Goal: Task Accomplishment & Management: Use online tool/utility

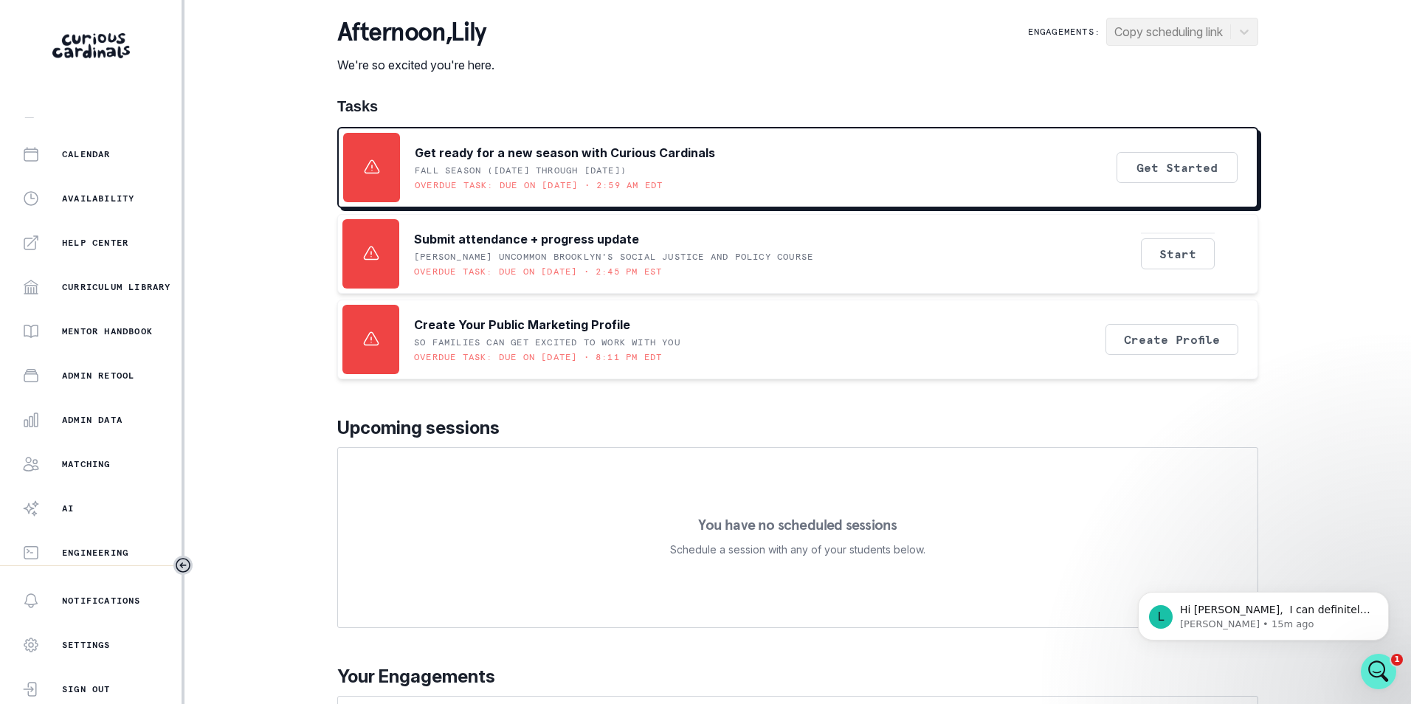
scroll to position [201, 0]
click at [123, 414] on p "Admin Data" at bounding box center [92, 418] width 61 height 12
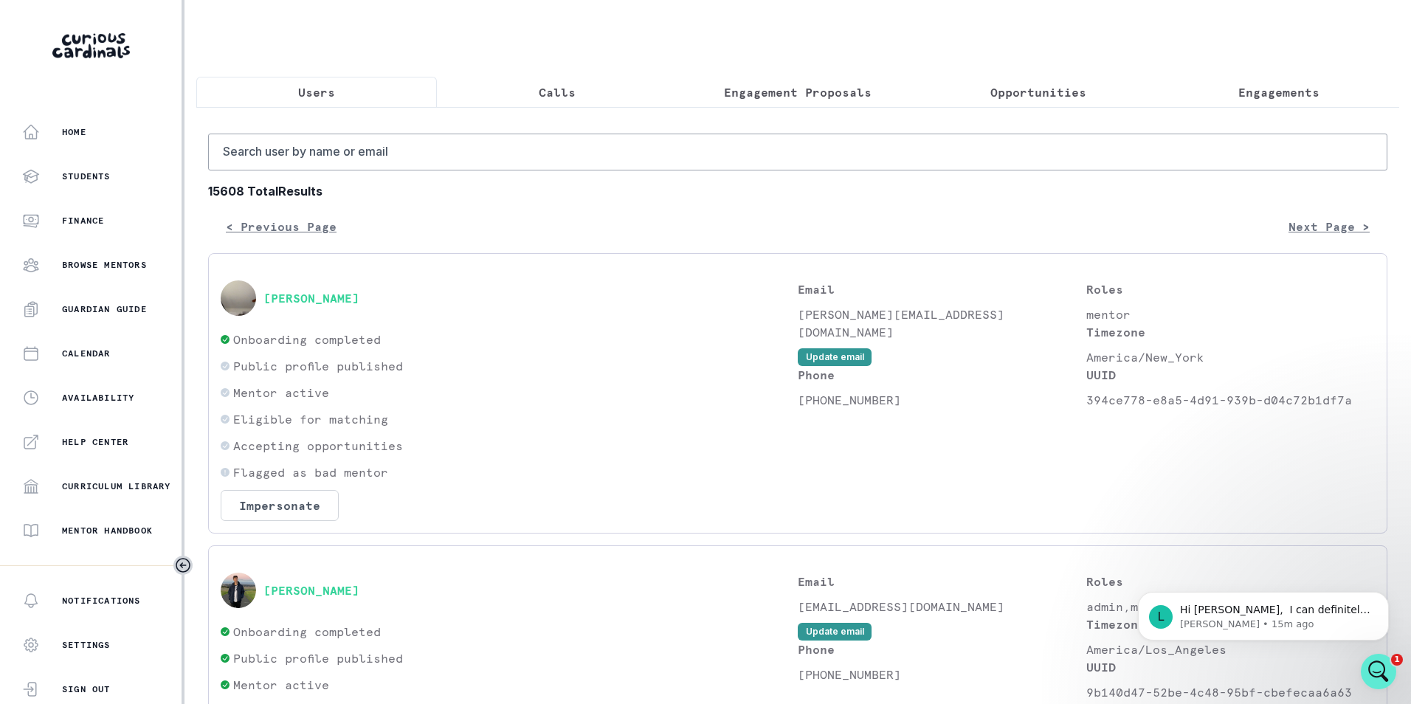
click at [1255, 98] on p "Engagements" at bounding box center [1278, 92] width 81 height 18
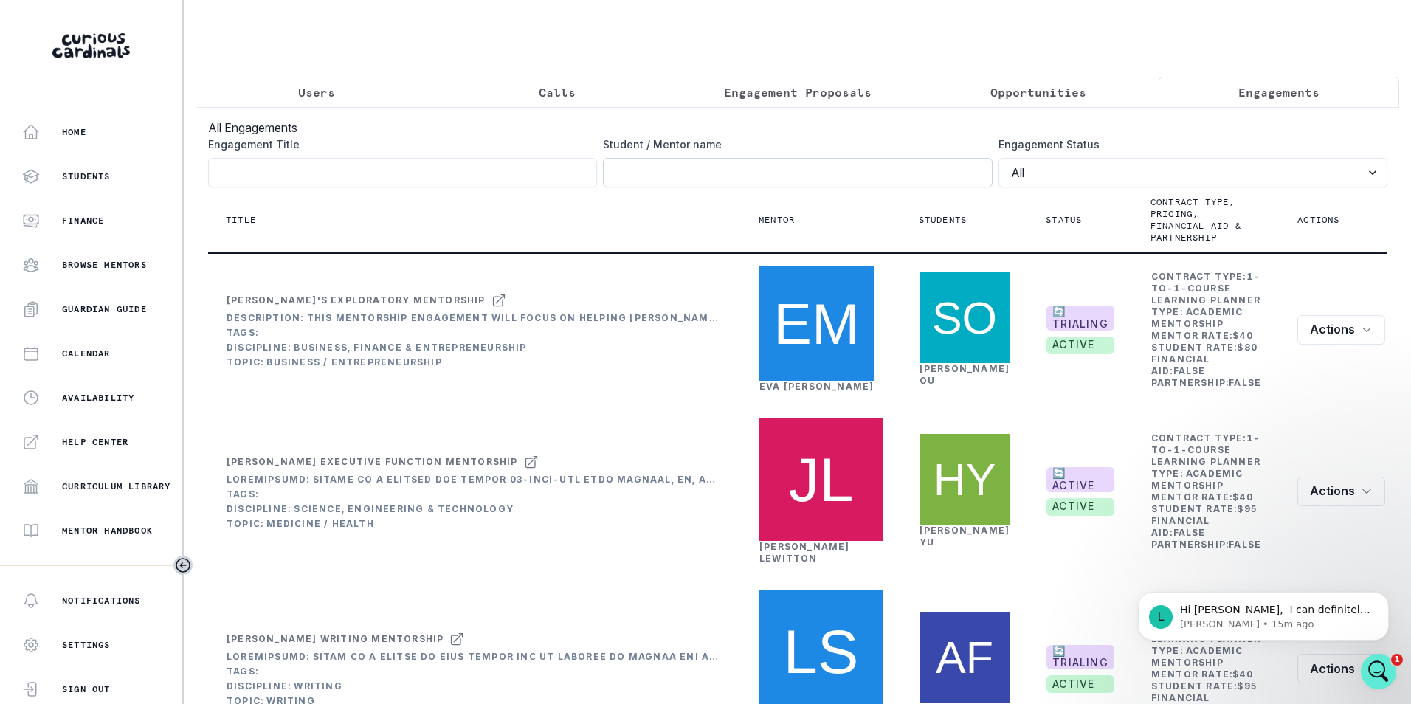
click at [803, 184] on input "Engagement Title" at bounding box center [797, 173] width 389 height 30
type input "[PERSON_NAME]"
click button "submit" at bounding box center [0, 0] width 0 height 0
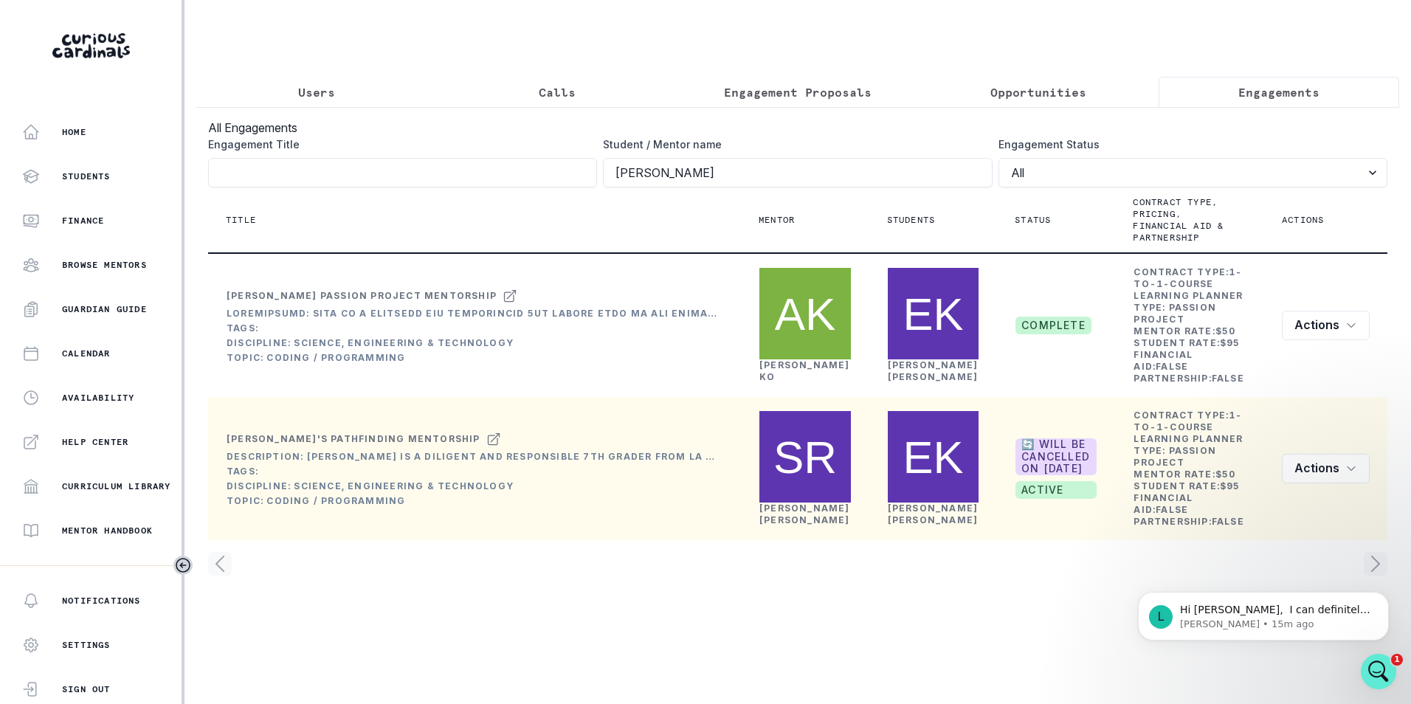
click at [894, 503] on link "[PERSON_NAME]" at bounding box center [933, 514] width 91 height 23
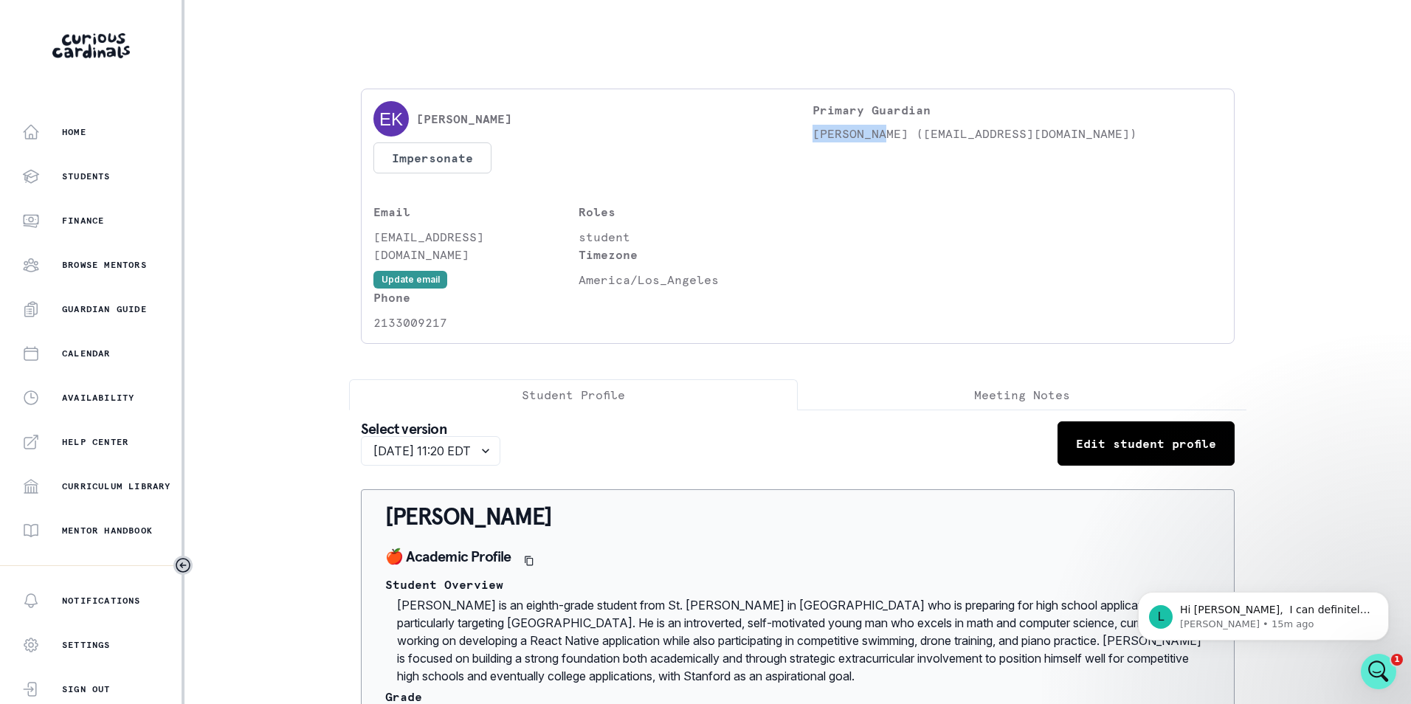
drag, startPoint x: 809, startPoint y: 134, endPoint x: 877, endPoint y: 134, distance: 68.6
click at [877, 134] on p "[PERSON_NAME] ([EMAIL_ADDRESS][DOMAIN_NAME])" at bounding box center [1018, 134] width 410 height 18
copy p "[PERSON_NAME]"
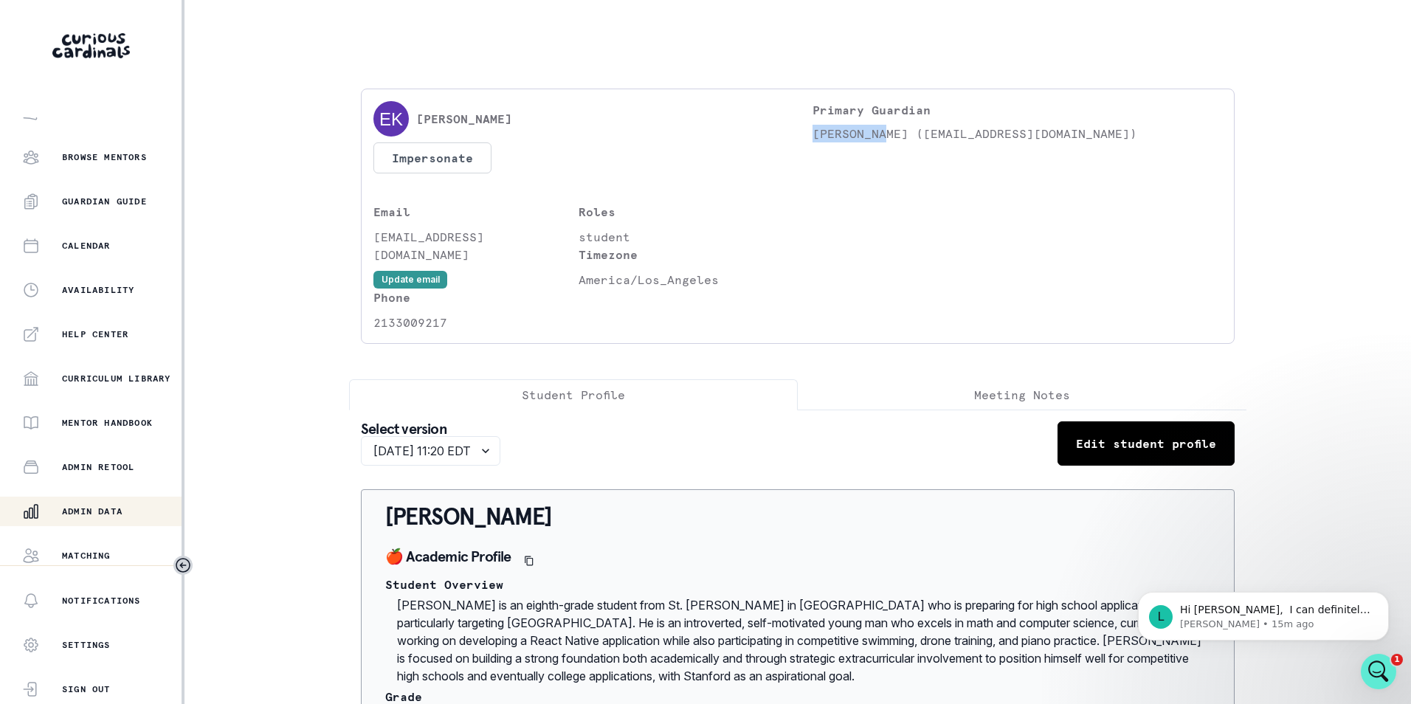
scroll to position [201, 0]
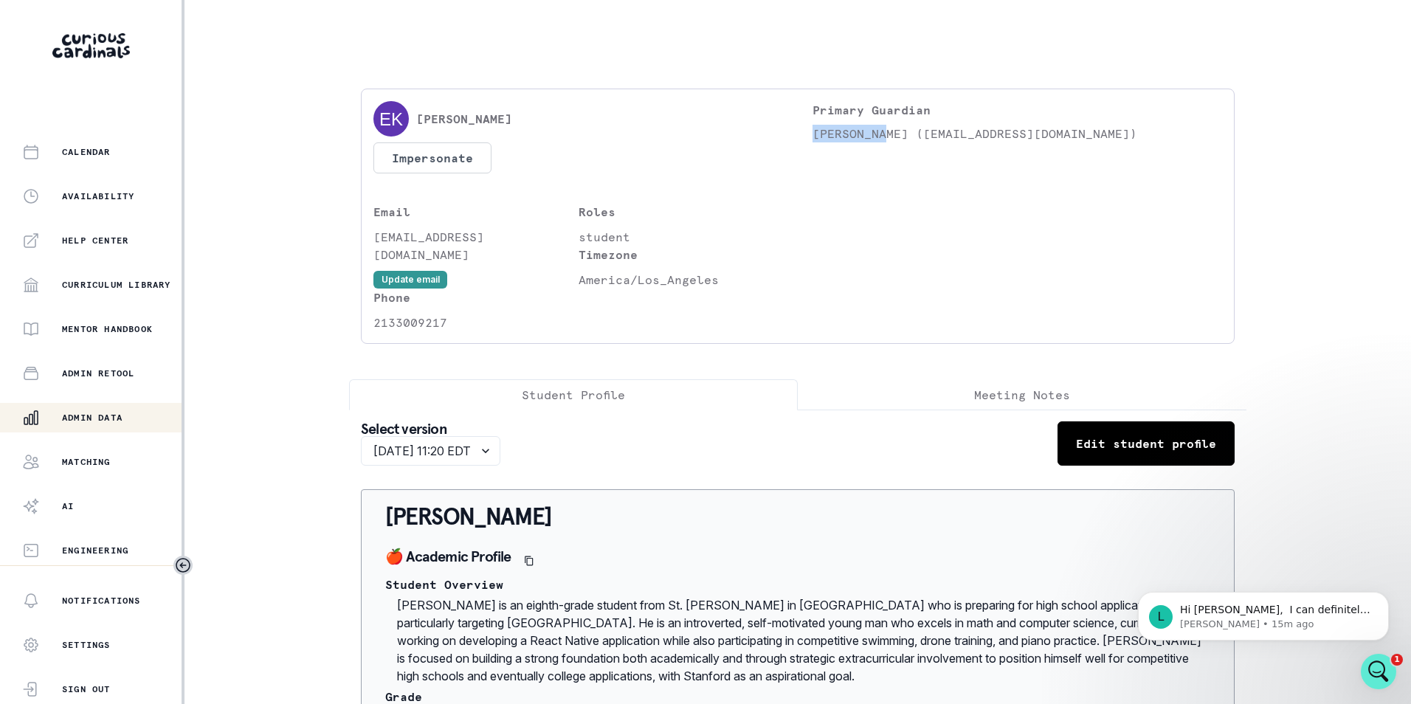
click at [118, 421] on p "Admin Data" at bounding box center [92, 418] width 61 height 12
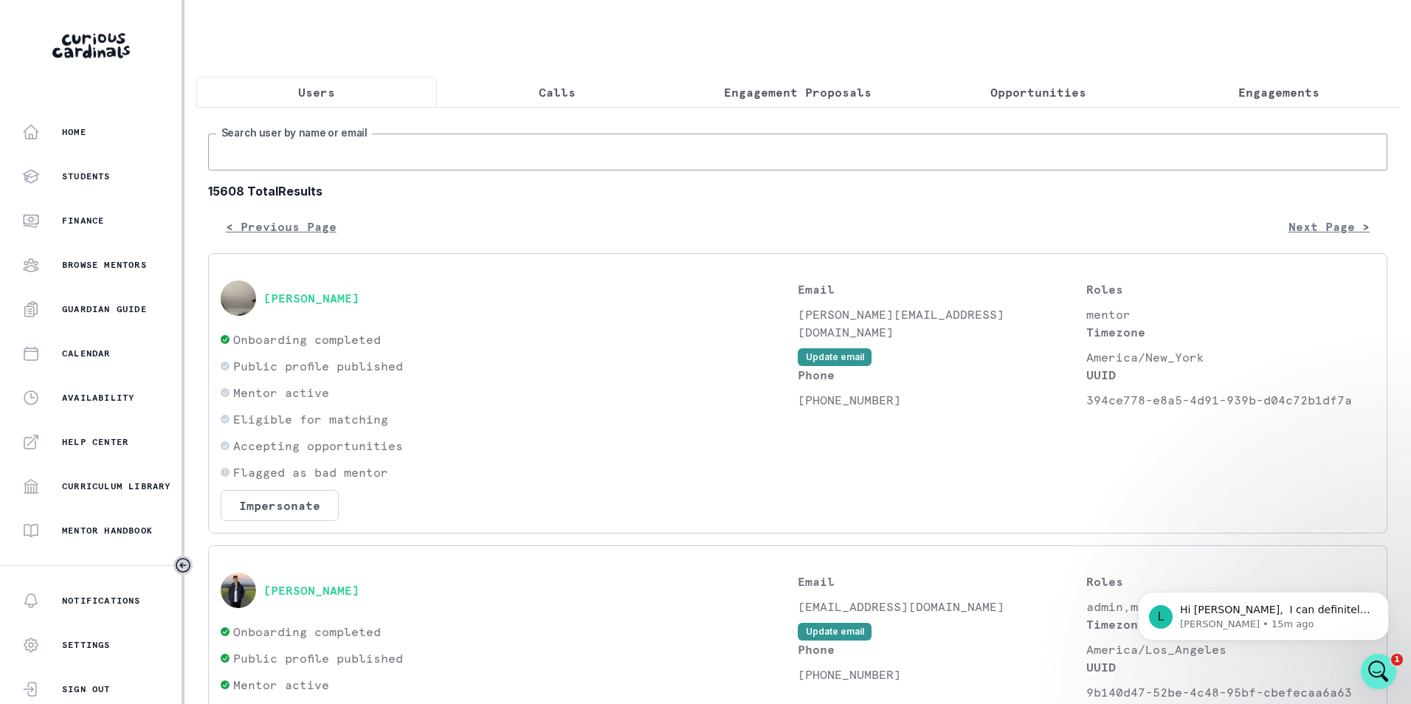
click at [328, 148] on input "Search user by name or email" at bounding box center [797, 152] width 1179 height 37
paste input "[PERSON_NAME]"
type input "[PERSON_NAME]"
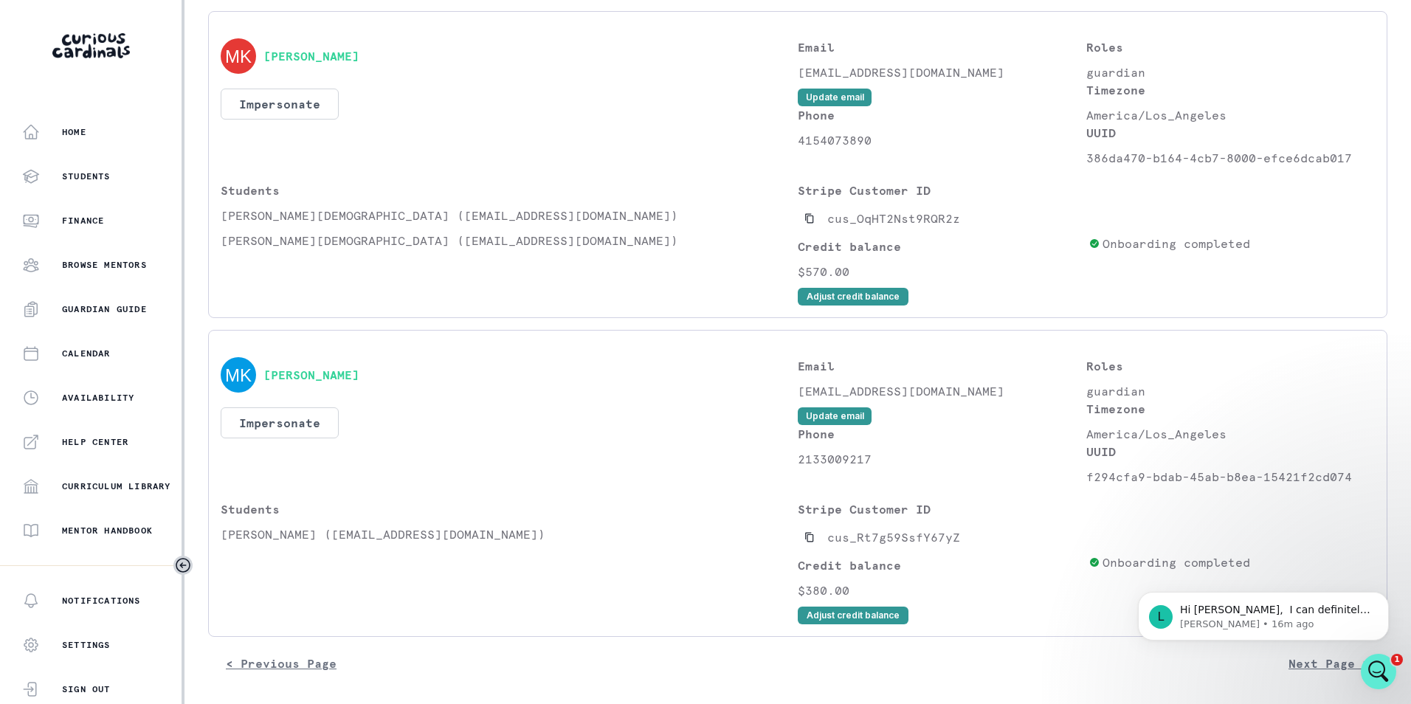
scroll to position [549, 0]
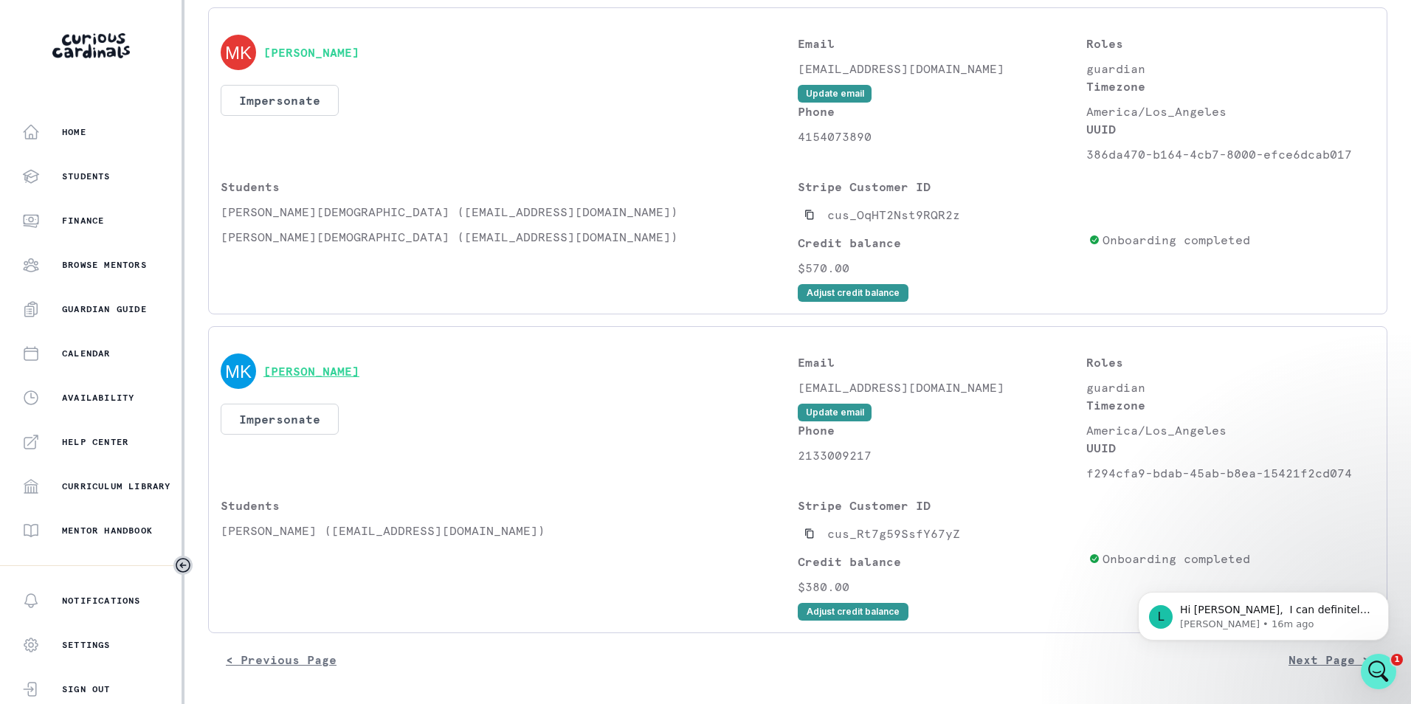
click at [331, 370] on button "[PERSON_NAME]" at bounding box center [311, 371] width 96 height 15
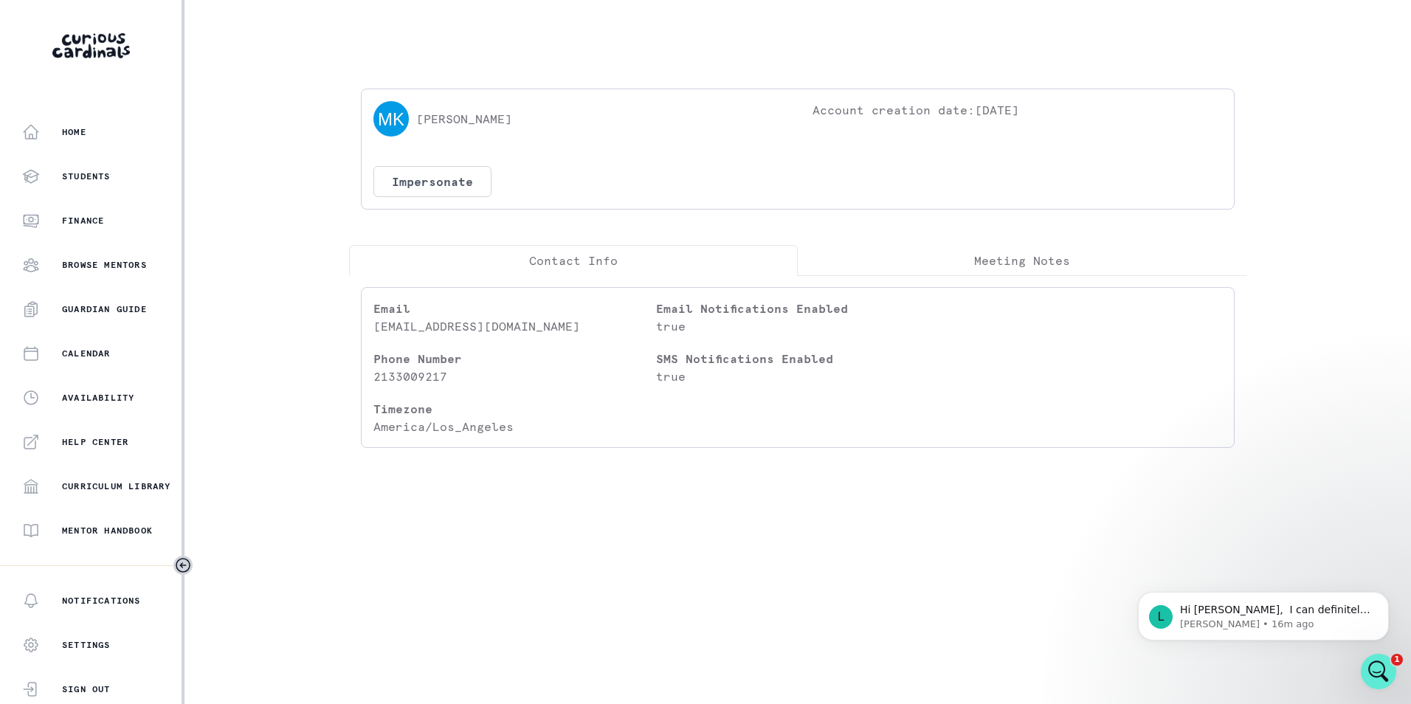
click at [460, 118] on p "[PERSON_NAME]" at bounding box center [464, 119] width 96 height 18
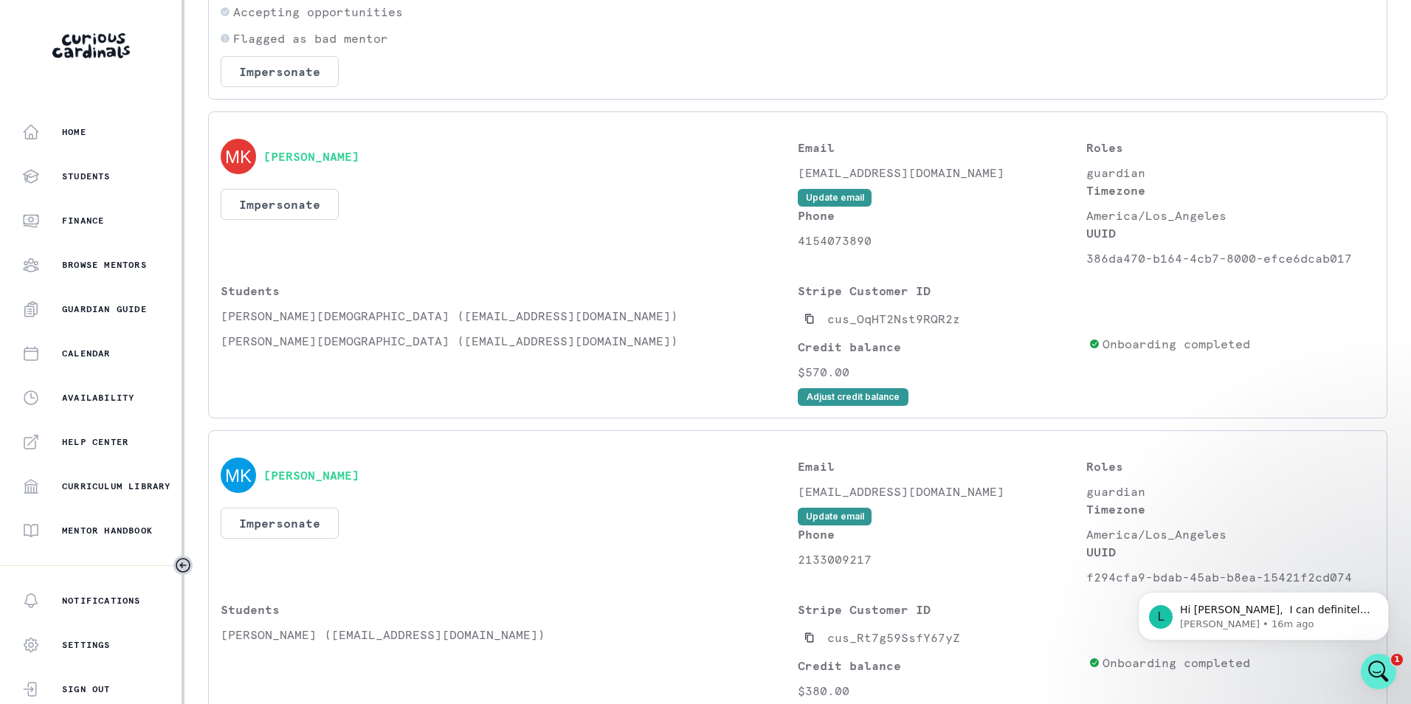
scroll to position [549, 0]
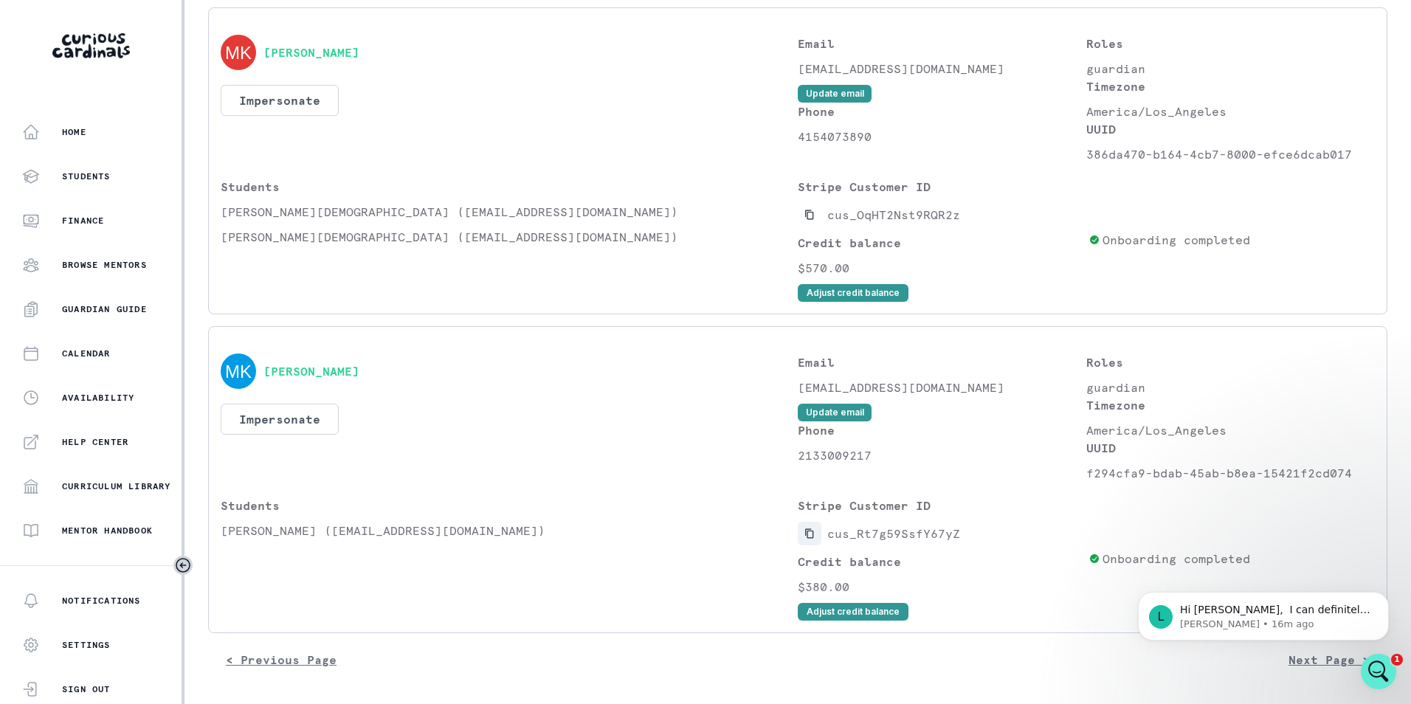
click at [805, 530] on icon "Copied to clipboard" at bounding box center [809, 533] width 10 height 10
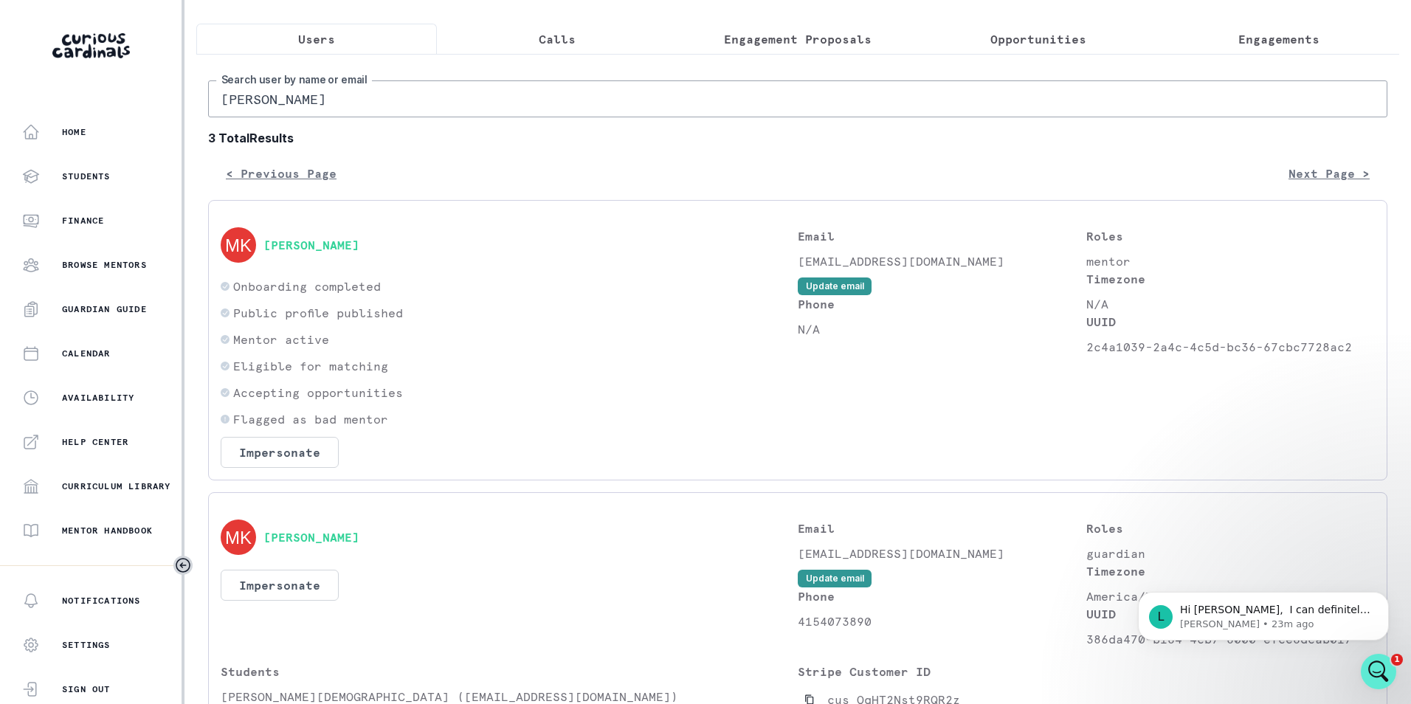
scroll to position [0, 0]
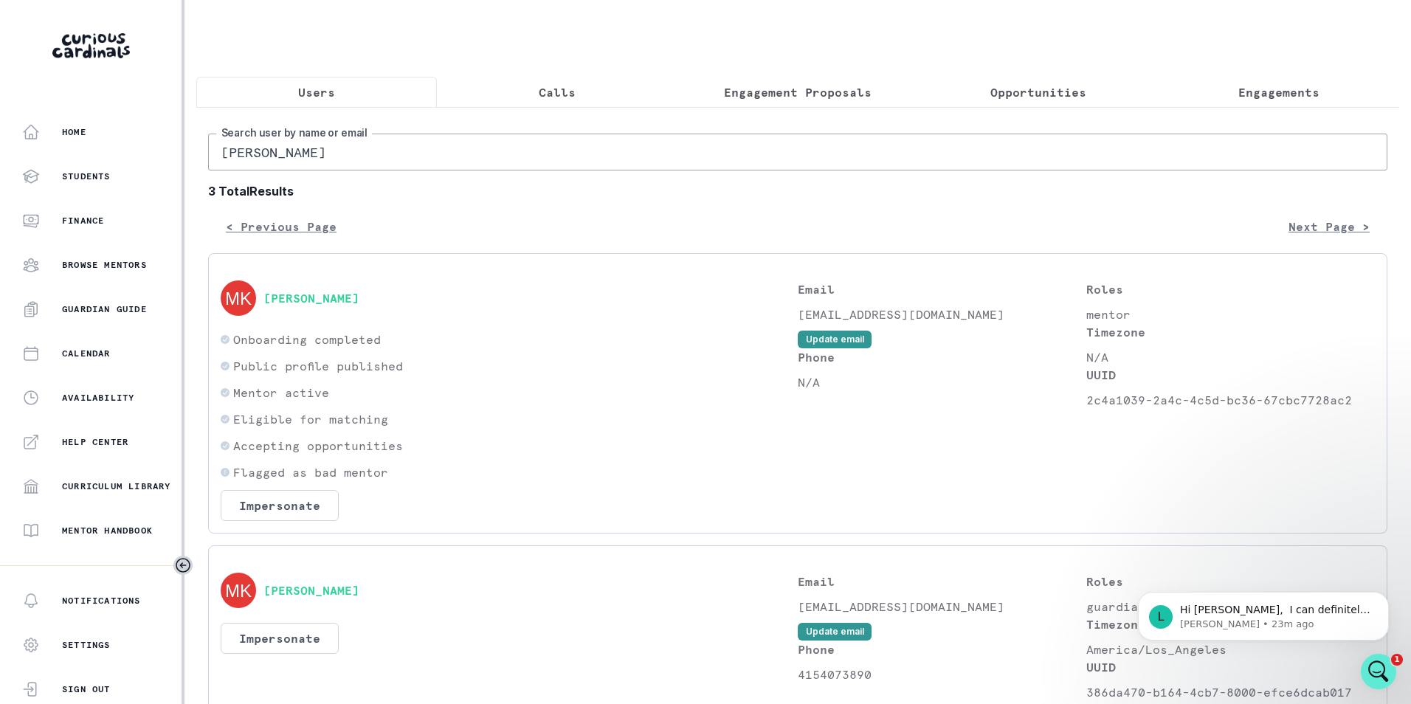
click at [334, 170] on input "[PERSON_NAME]" at bounding box center [797, 152] width 1179 height 37
paste input "[PERSON_NAME][EMAIL_ADDRESS][DOMAIN_NAME]"
type input "[PERSON_NAME][EMAIL_ADDRESS][DOMAIN_NAME]"
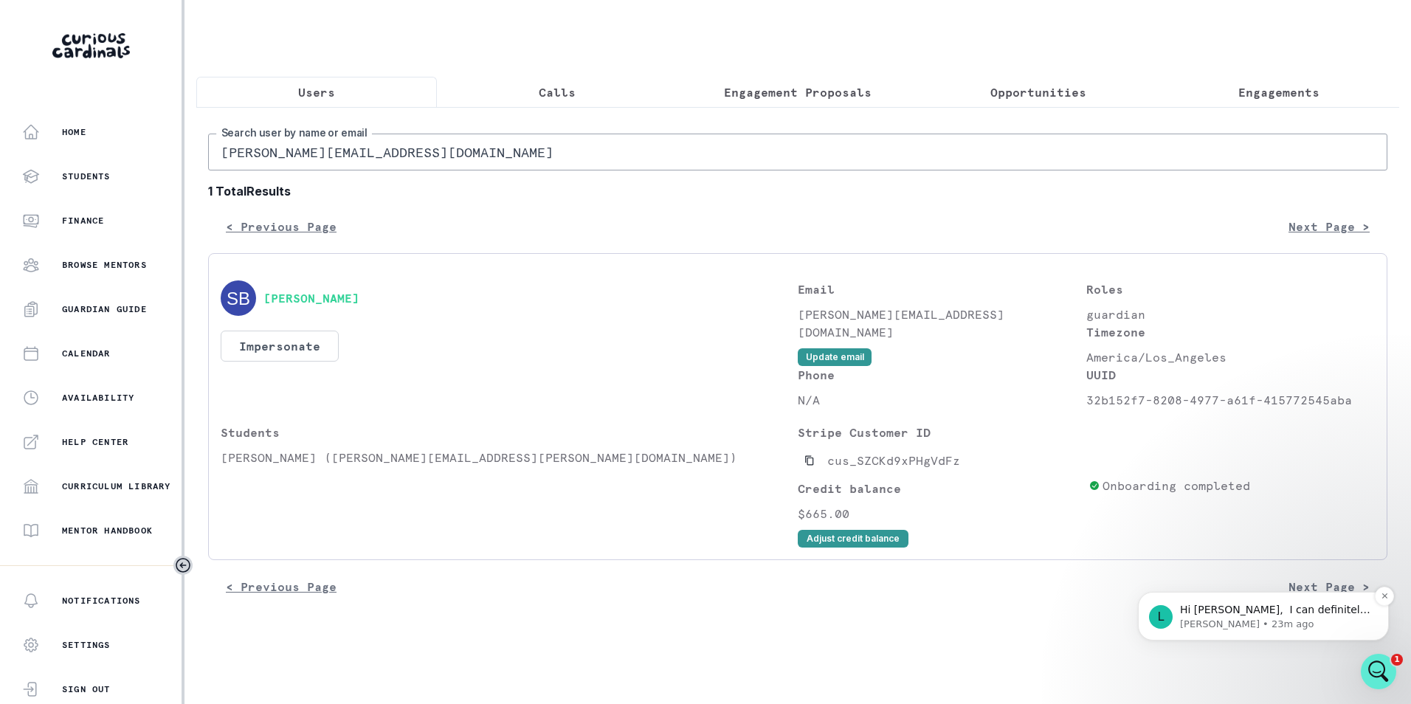
click at [1271, 606] on p "Hi [PERSON_NAME], ​ I can definitely see why that would be confusing when you h…" at bounding box center [1275, 610] width 190 height 15
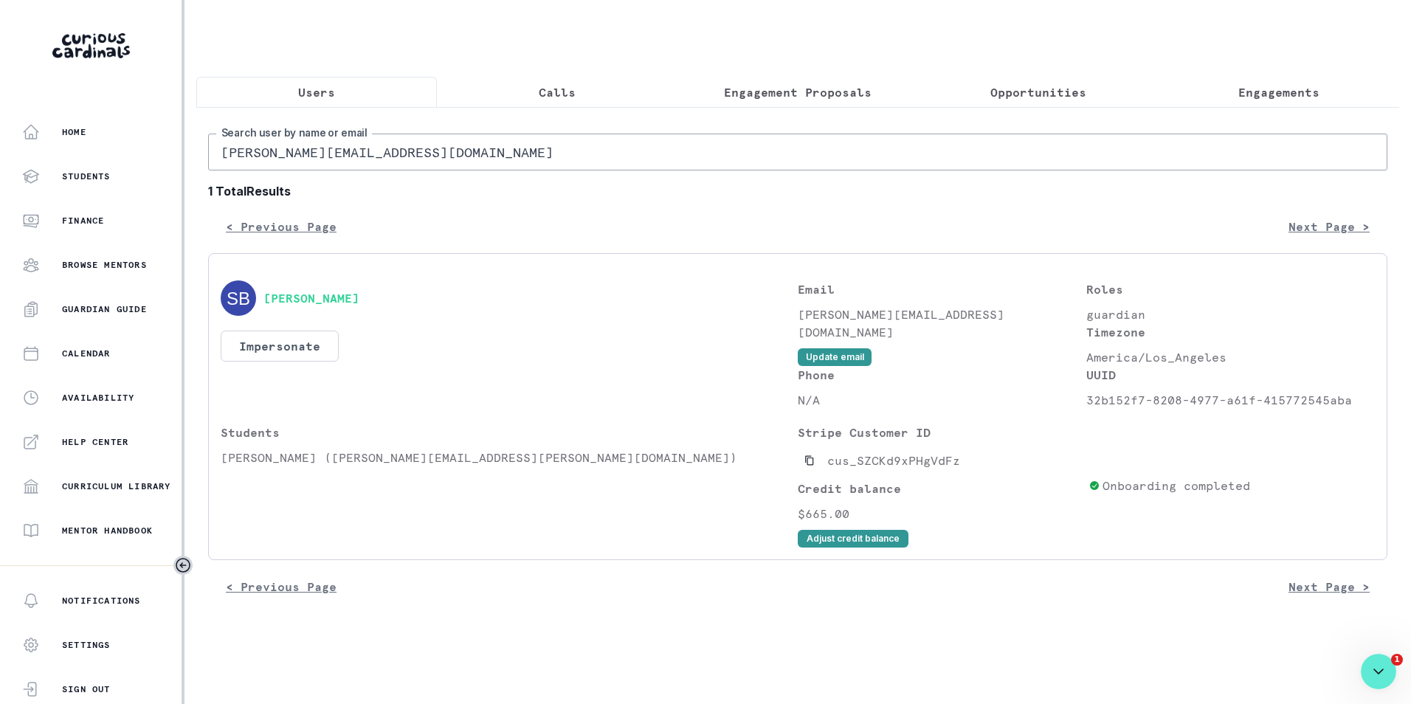
click at [810, 466] on icon "Copied to clipboard" at bounding box center [809, 461] width 8 height 10
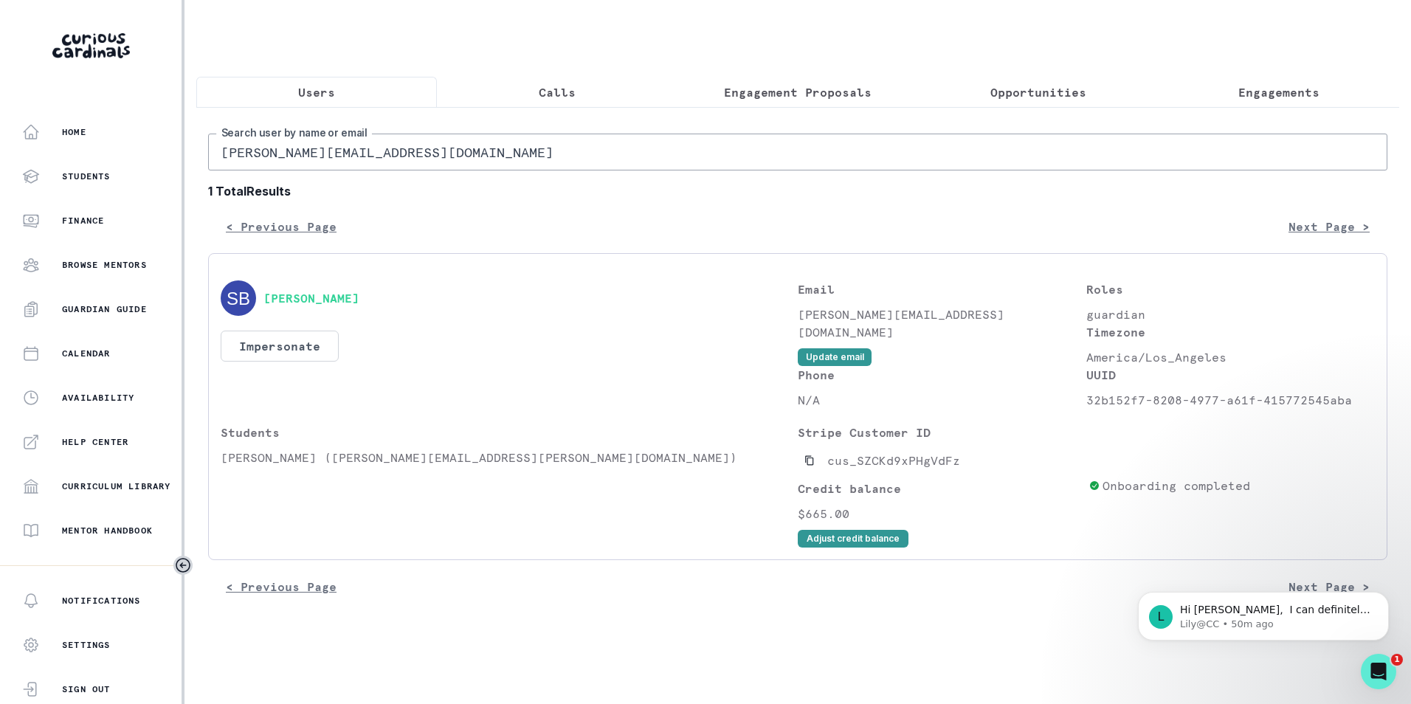
click at [345, 159] on input "[PERSON_NAME][EMAIL_ADDRESS][DOMAIN_NAME]" at bounding box center [797, 152] width 1179 height 37
type input "[PERSON_NAME]"
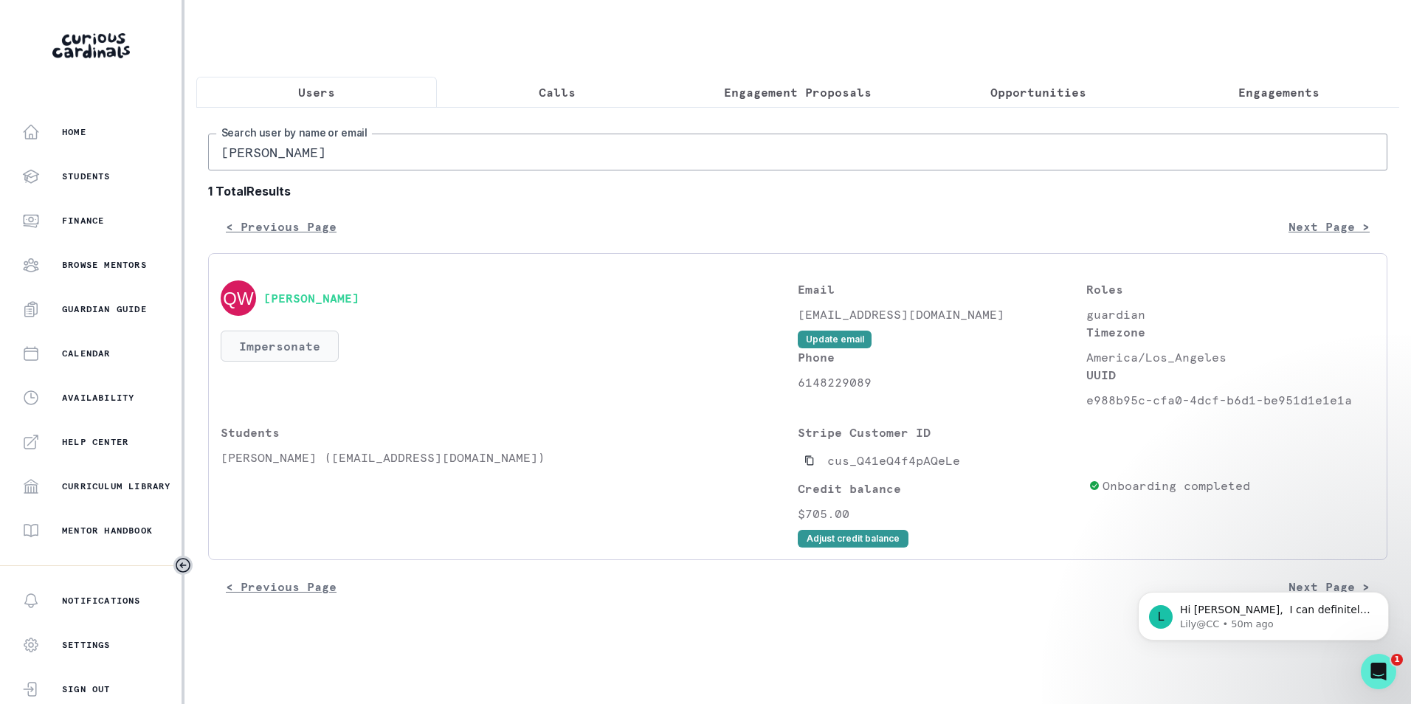
click at [319, 359] on button "Impersonate" at bounding box center [280, 346] width 118 height 31
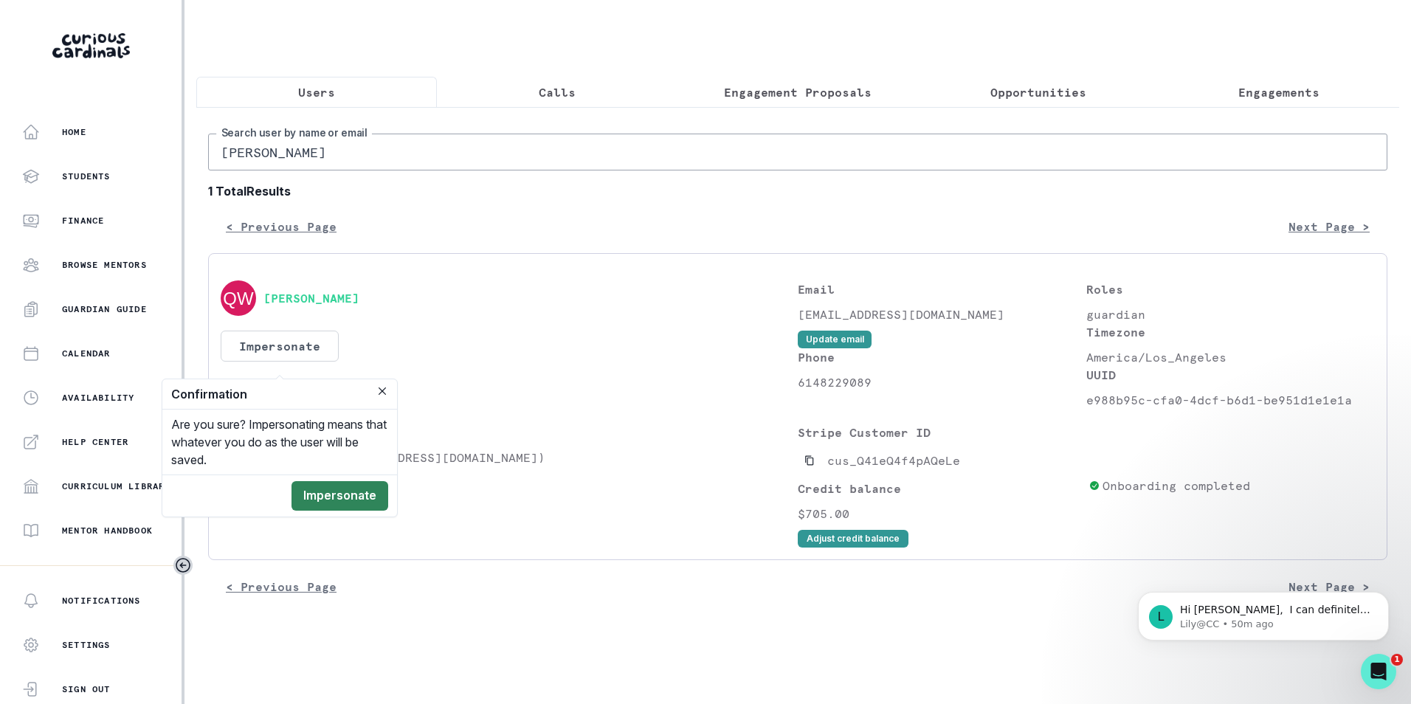
click at [349, 492] on button "Impersonate" at bounding box center [340, 496] width 97 height 30
